Goal: Transaction & Acquisition: Purchase product/service

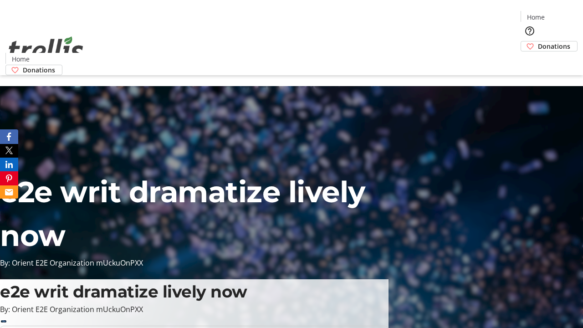
click at [538, 41] on span "Donations" at bounding box center [554, 46] width 32 height 10
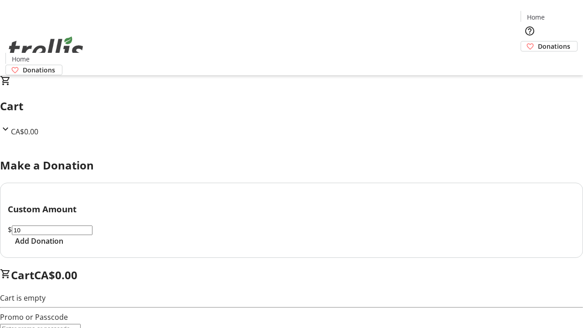
click at [63, 246] on span "Add Donation" at bounding box center [39, 240] width 48 height 11
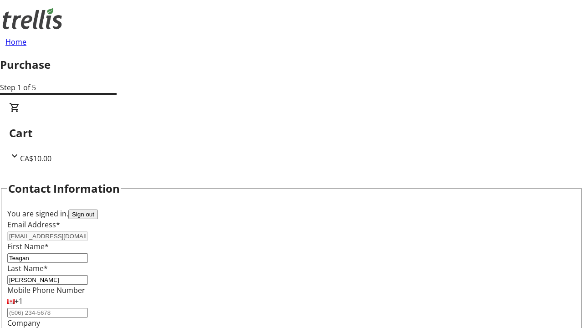
select select "CA"
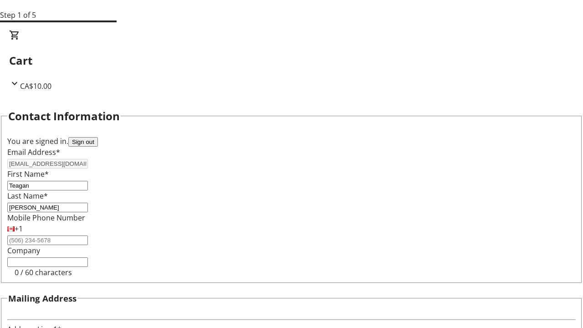
type input "[STREET_ADDRESS][PERSON_NAME]"
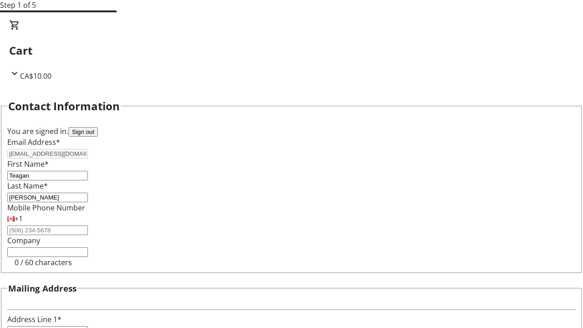
type input "Kelowna"
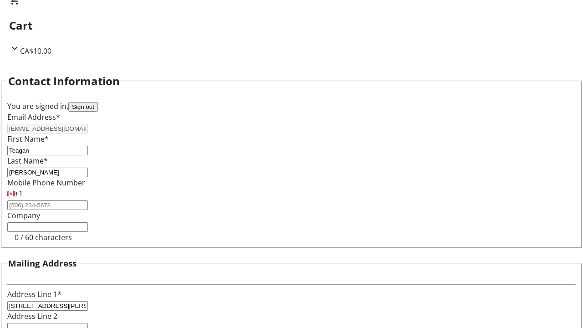
select select "BC"
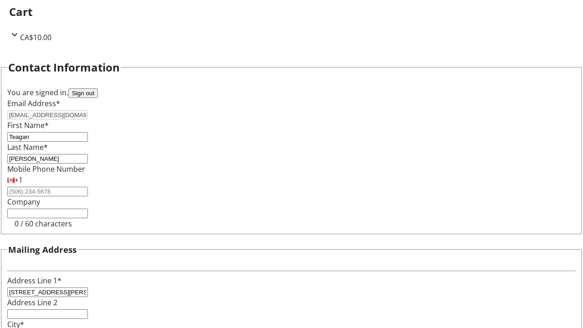
type input "Kelowna"
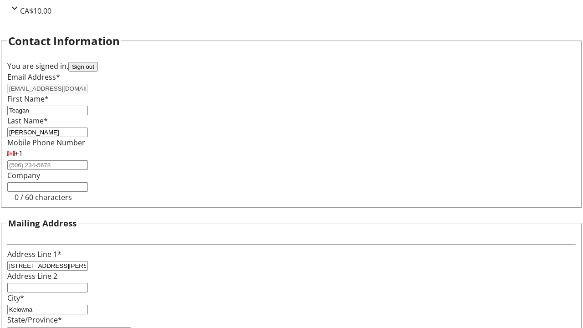
type input "V1Y 0C2"
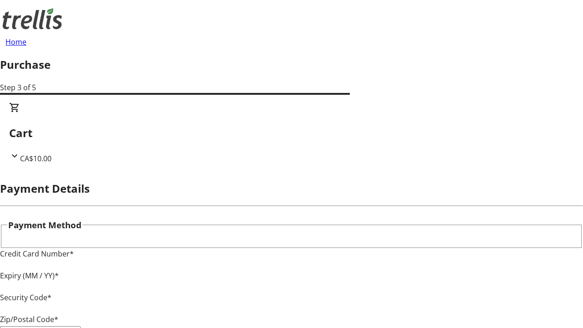
type input "V1Y 0C2"
